Goal: Obtain resource: Download file/media

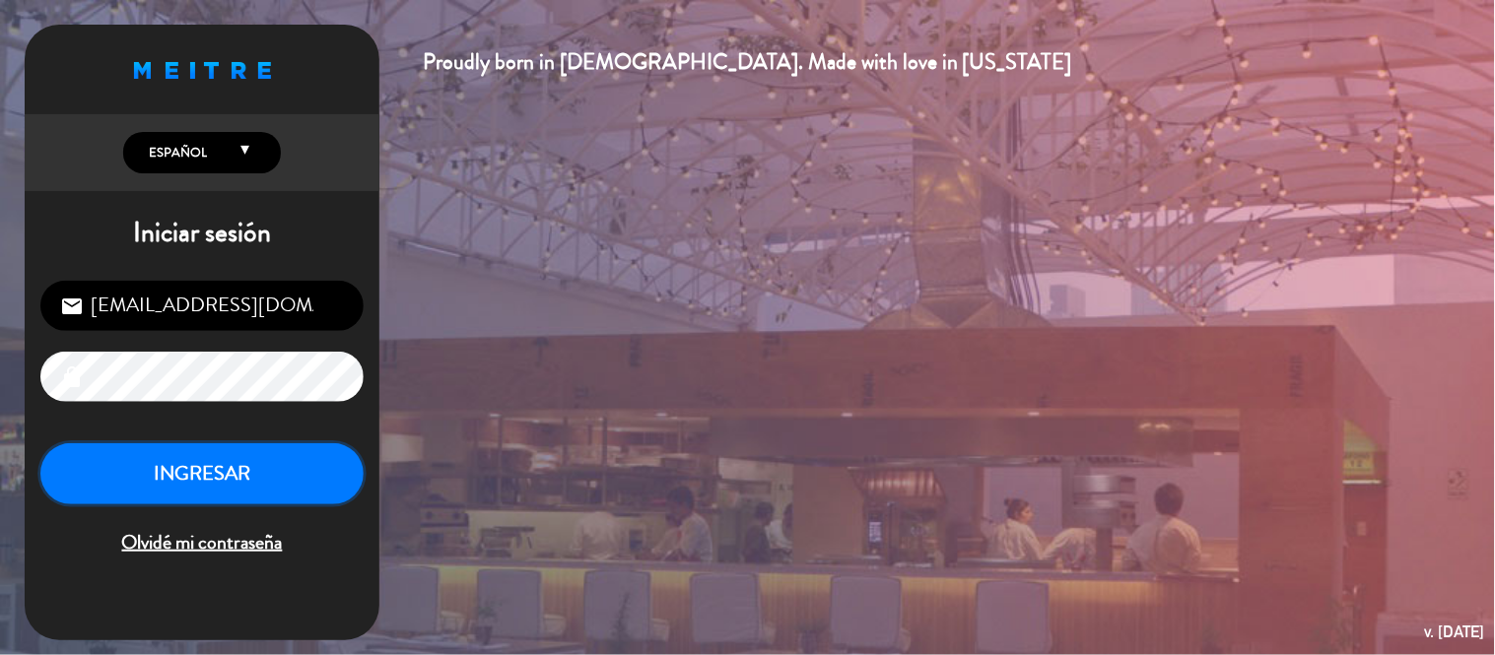
click at [210, 474] on button "INGRESAR" at bounding box center [201, 474] width 323 height 62
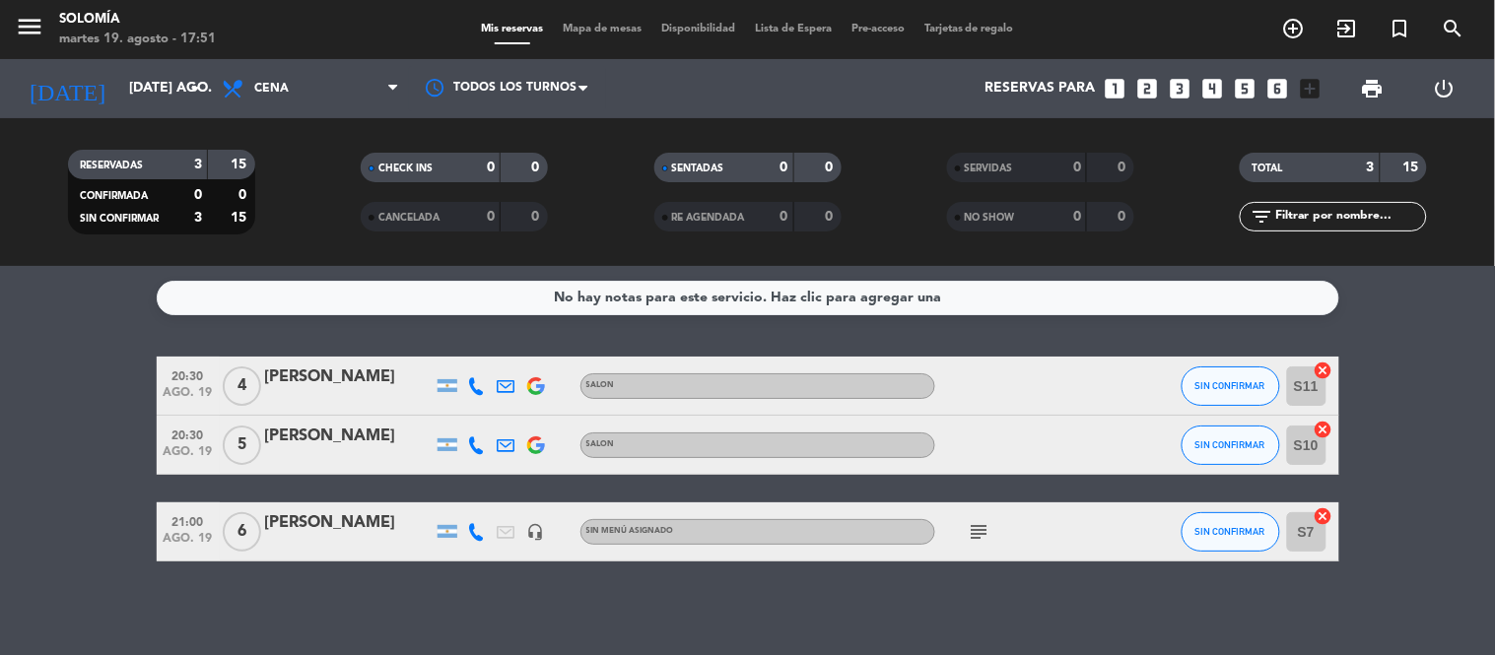
click at [982, 526] on icon "subject" at bounding box center [980, 532] width 24 height 24
click at [874, 601] on div "No hay notas para este servicio. Haz clic para agregar una 20:30 ago. 19 4 [PER…" at bounding box center [747, 460] width 1495 height 389
click at [1376, 83] on span "print" at bounding box center [1373, 89] width 24 height 24
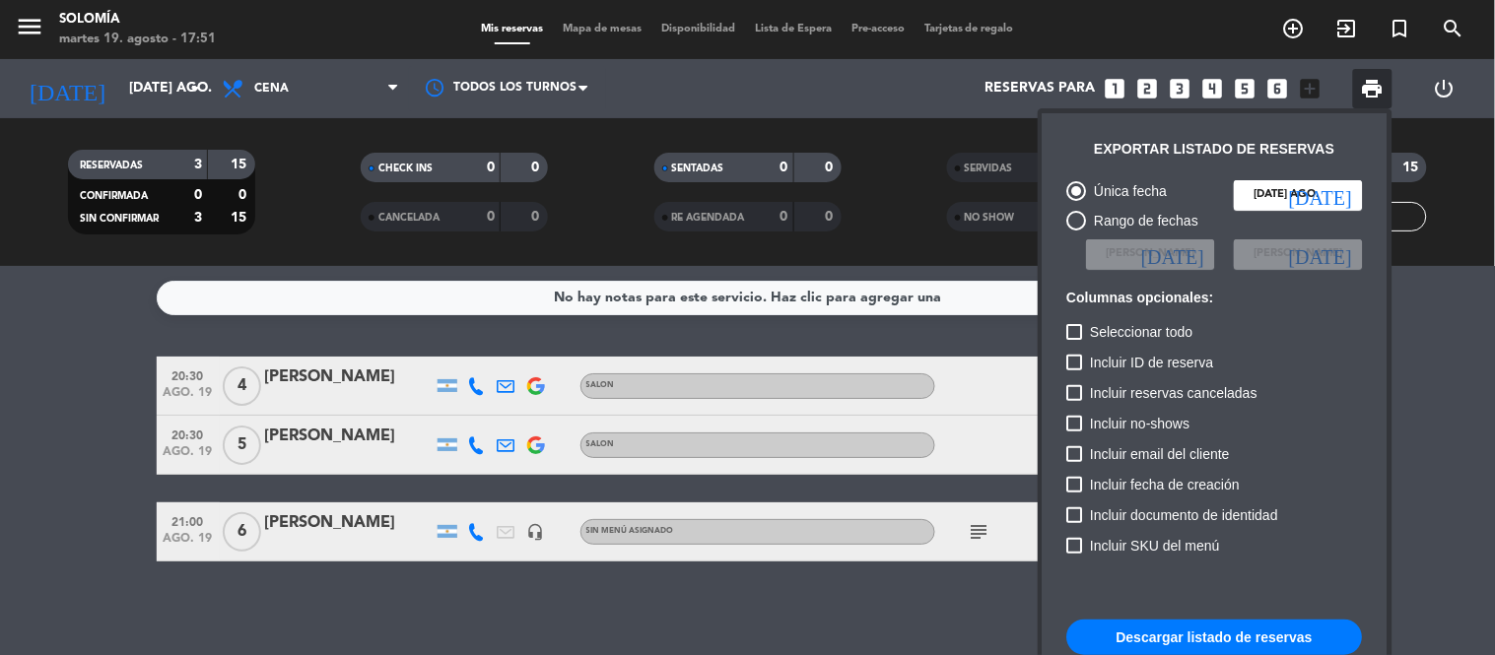
click at [1493, 380] on div at bounding box center [747, 327] width 1495 height 655
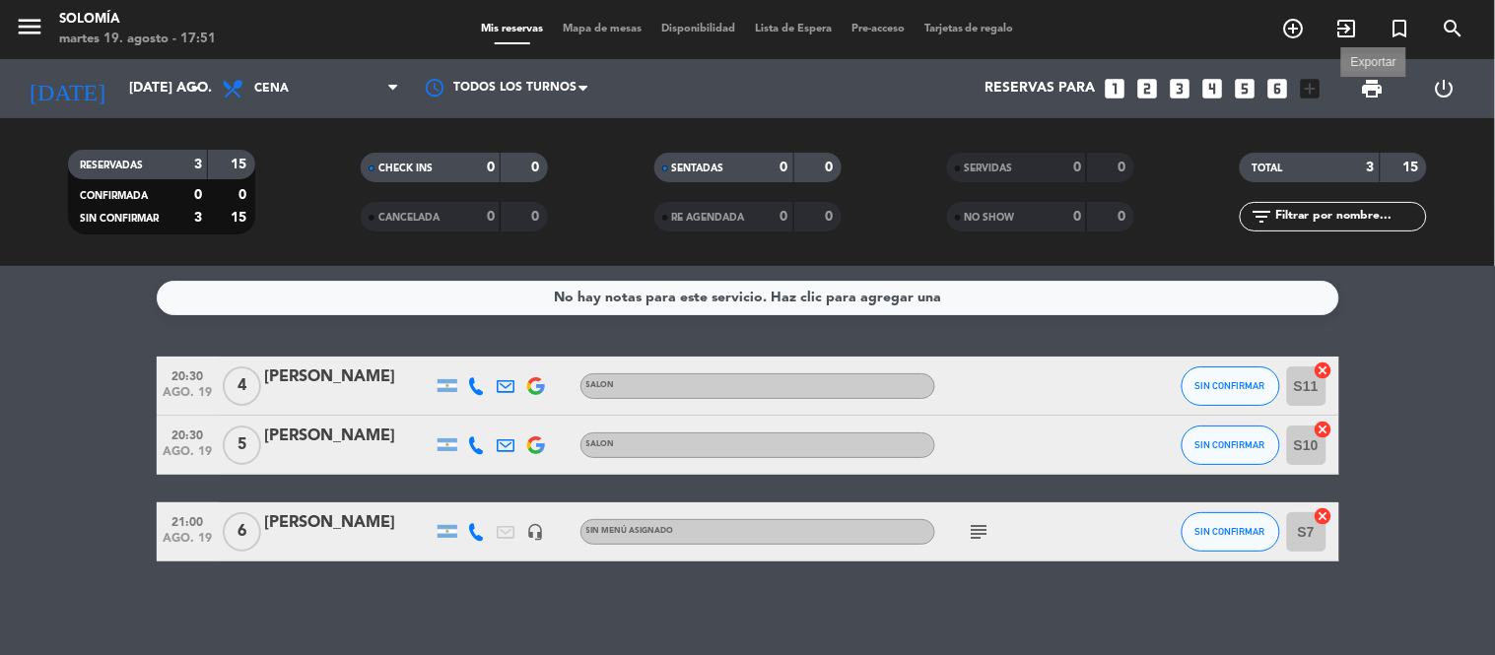
click at [1372, 87] on span "print" at bounding box center [1373, 89] width 24 height 24
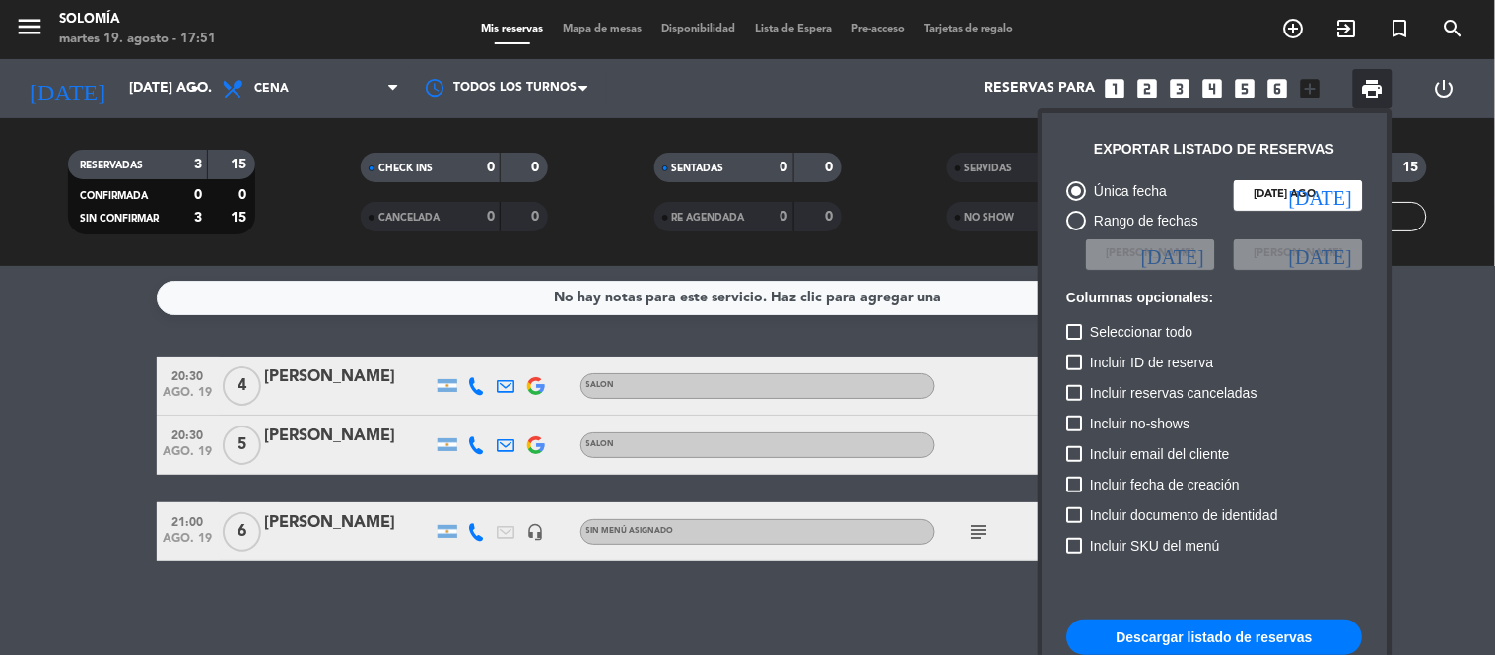
click at [1233, 635] on button "Descargar listado de reservas" at bounding box center [1215, 637] width 296 height 35
click at [1456, 379] on div at bounding box center [747, 327] width 1495 height 655
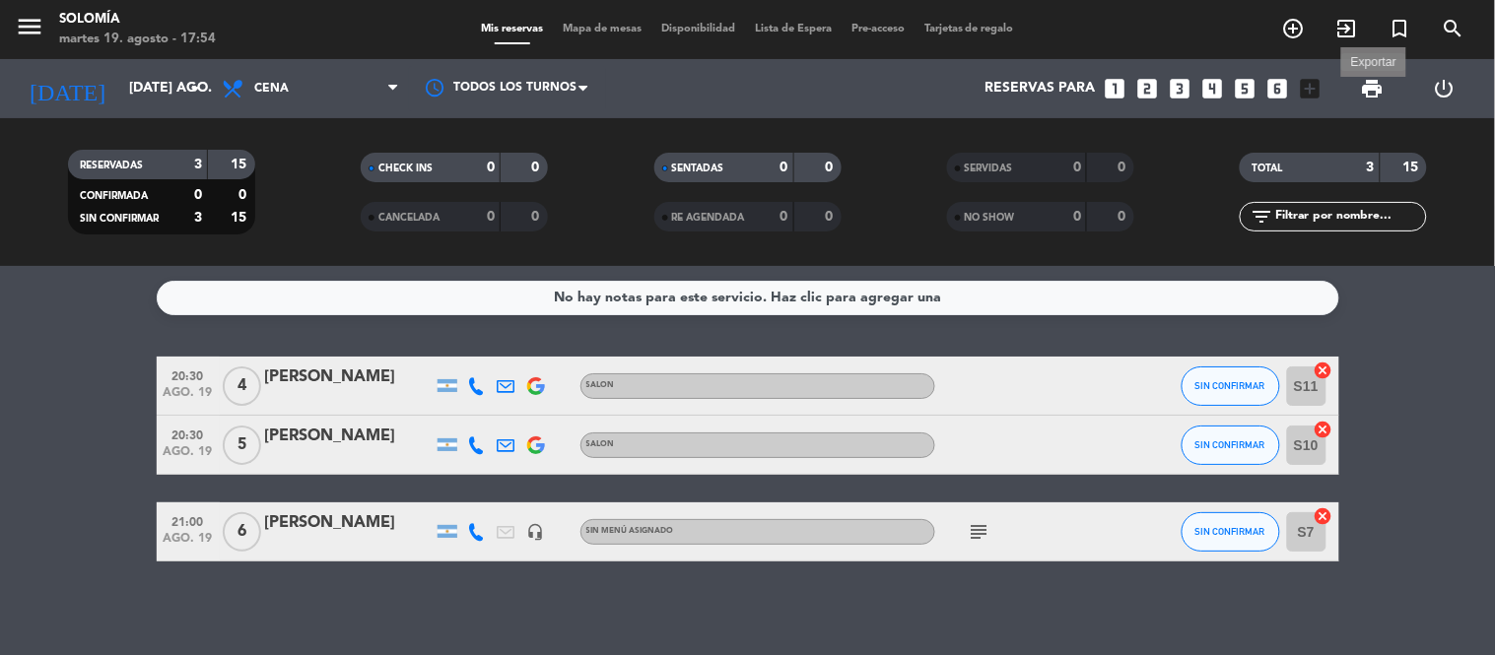
click at [1372, 81] on span "print" at bounding box center [1373, 89] width 24 height 24
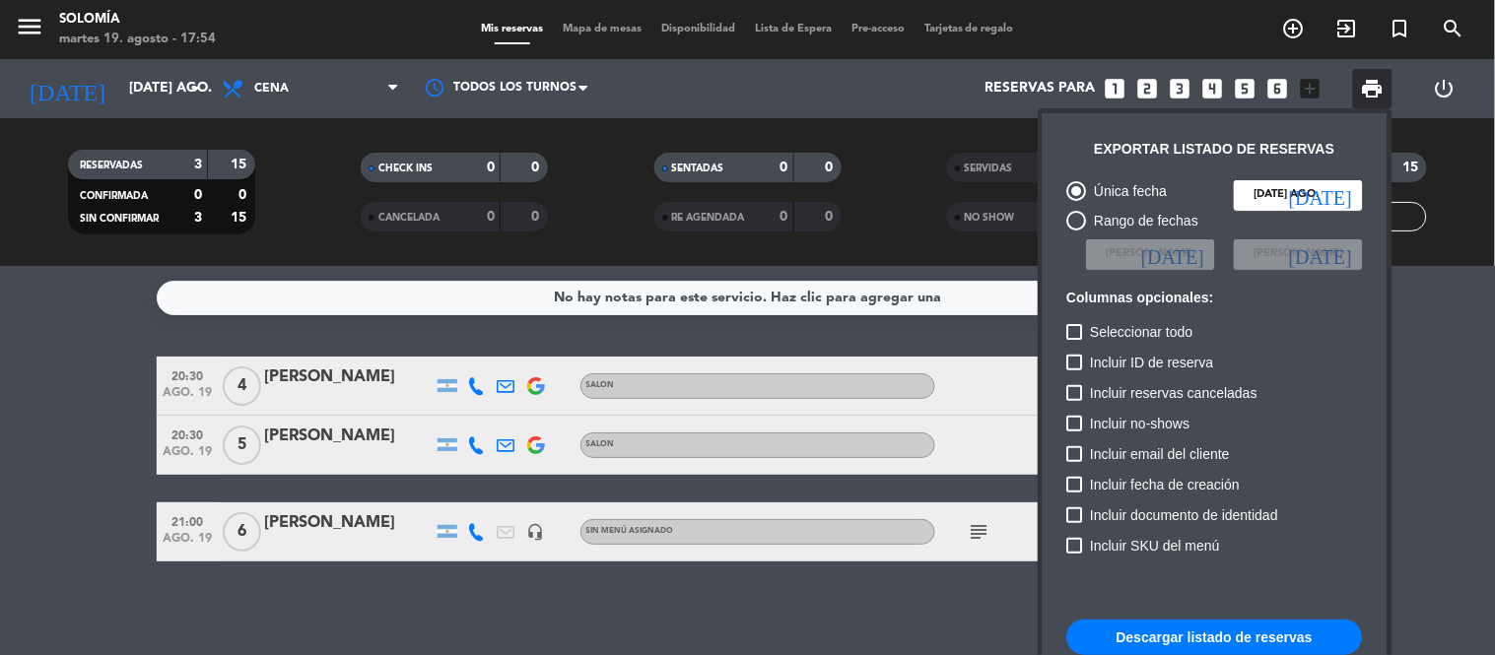
click at [1224, 634] on button "Descargar listado de reservas" at bounding box center [1215, 637] width 296 height 35
